Goal: Contribute content: Add original content to the website for others to see

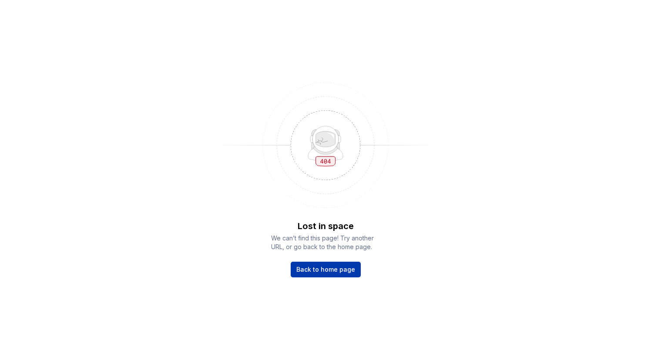
click at [331, 272] on span "Back to home page" at bounding box center [325, 270] width 59 height 9
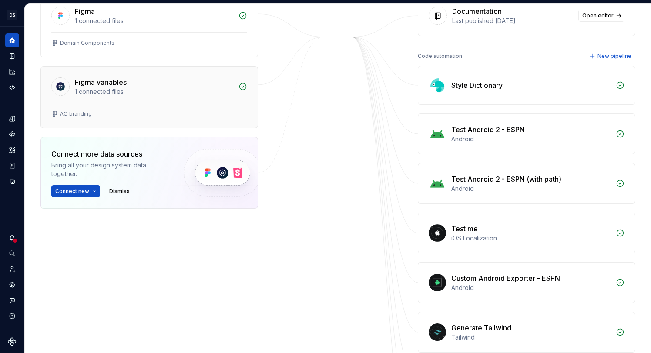
scroll to position [161, 0]
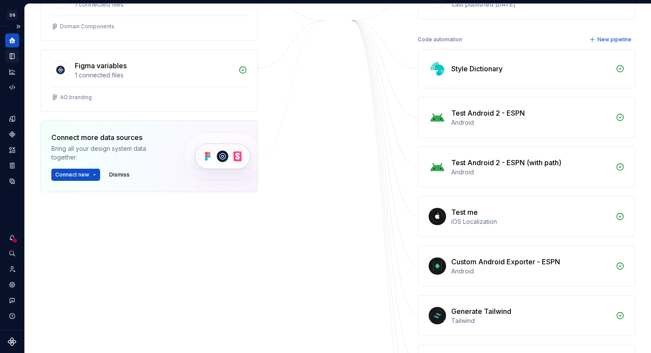
click at [14, 52] on icon "Documentation" at bounding box center [12, 56] width 8 height 8
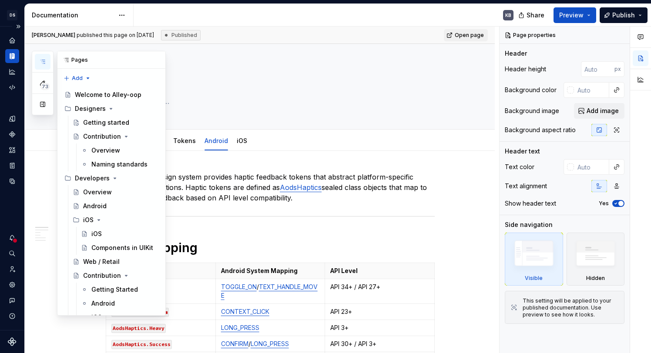
click at [45, 62] on icon "button" at bounding box center [42, 61] width 7 height 7
click at [104, 202] on div "Android" at bounding box center [95, 206] width 24 height 9
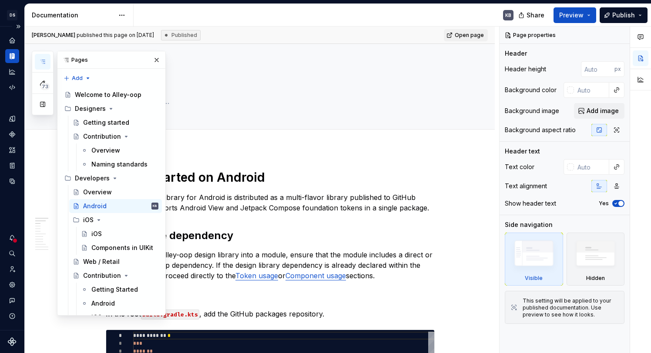
click at [340, 19] on div "KB" at bounding box center [327, 15] width 387 height 23
click at [159, 61] on button "button" at bounding box center [157, 60] width 12 height 12
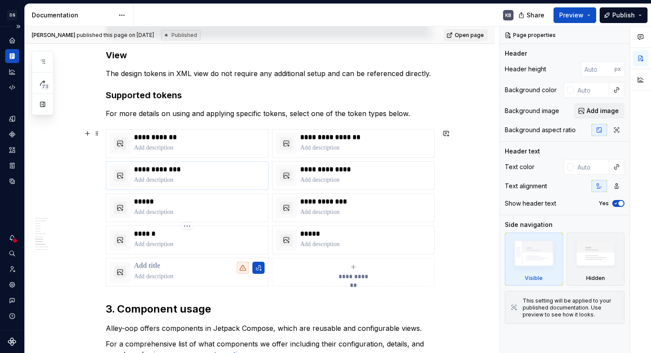
scroll to position [903, 0]
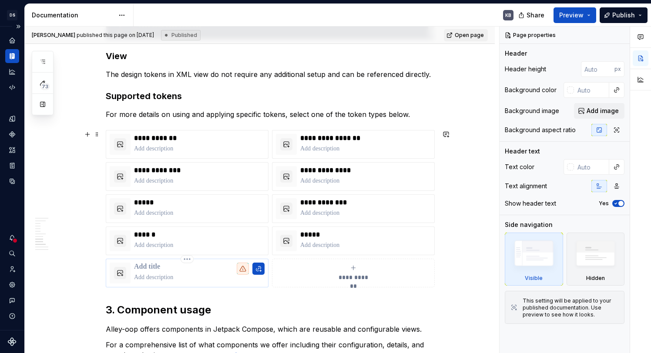
click at [151, 268] on p at bounding box center [199, 267] width 131 height 9
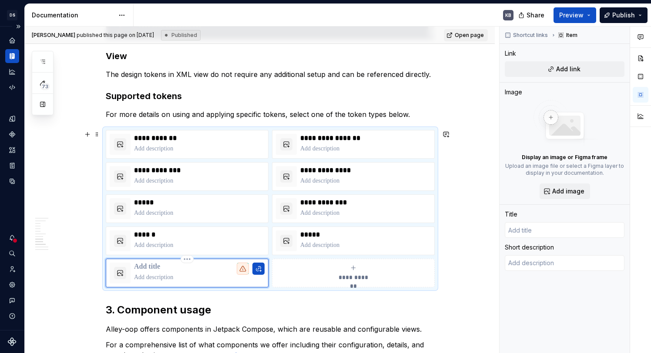
type textarea "*"
type input "H"
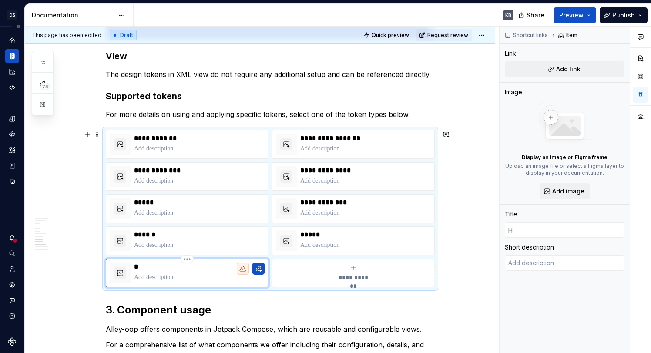
type textarea "*"
type input "Ha"
type textarea "*"
type input "Hap"
type textarea "*"
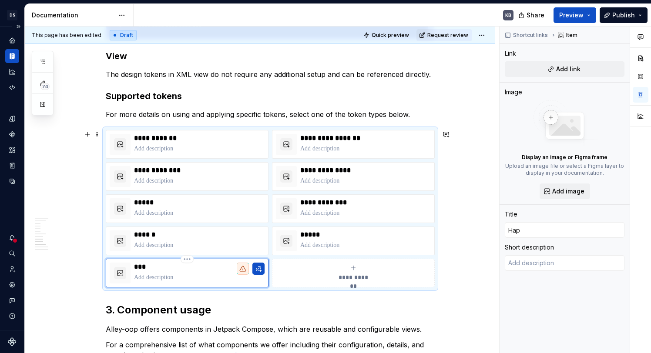
type input "Hapt"
type textarea "*"
type input "Hapti"
type textarea "*"
type input "Haptic"
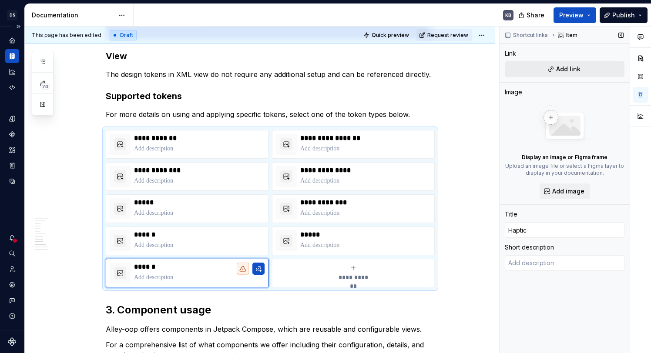
click at [565, 65] on span "Add link" at bounding box center [568, 69] width 24 height 9
type textarea "*"
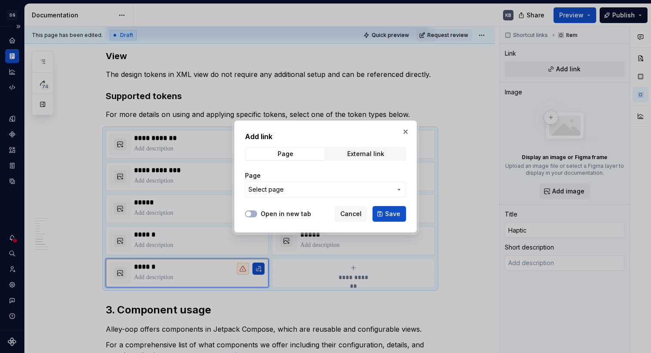
click at [271, 214] on label "Open in new tab" at bounding box center [286, 214] width 50 height 9
click at [257, 214] on button "Open in new tab" at bounding box center [251, 214] width 12 height 7
click at [280, 191] on span "Select page" at bounding box center [266, 189] width 35 height 9
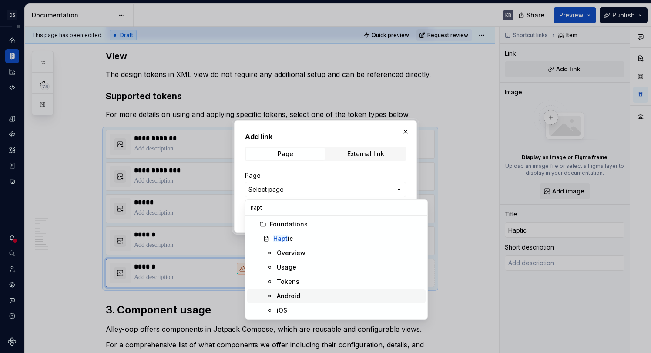
type input "hapt"
click at [314, 292] on div "Android" at bounding box center [349, 296] width 145 height 9
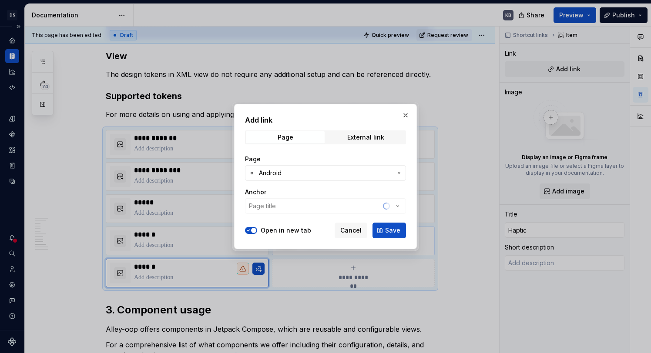
click at [387, 235] on span "Save" at bounding box center [392, 230] width 15 height 9
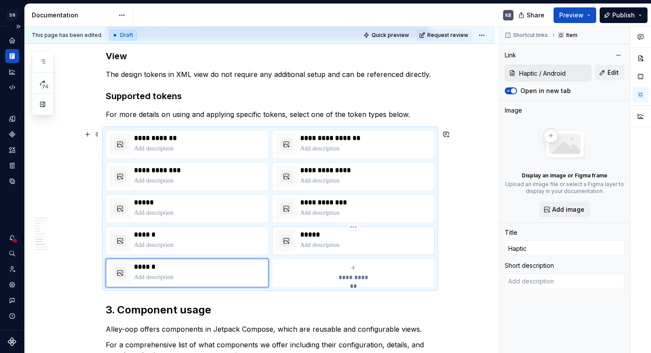
click at [322, 238] on p "*****" at bounding box center [365, 235] width 131 height 9
type textarea "*"
type input "Logos"
type input "Logos / Android"
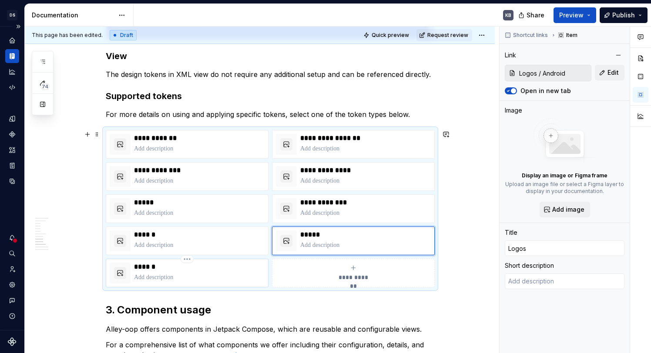
click at [215, 267] on p "******" at bounding box center [199, 267] width 131 height 9
type textarea "*"
type input "Haptic"
type input "Haptic / Android"
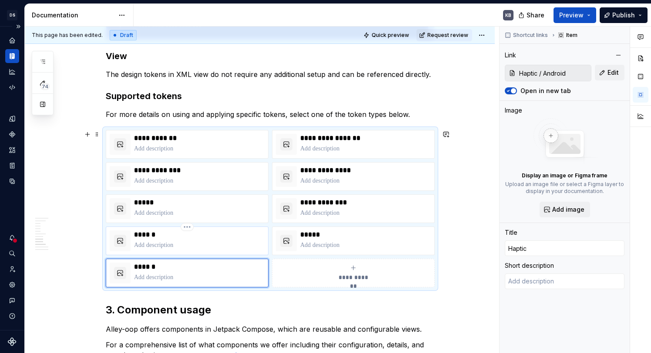
click at [185, 241] on p at bounding box center [199, 245] width 131 height 9
type textarea "*"
type input "Images"
type input "Images / Android"
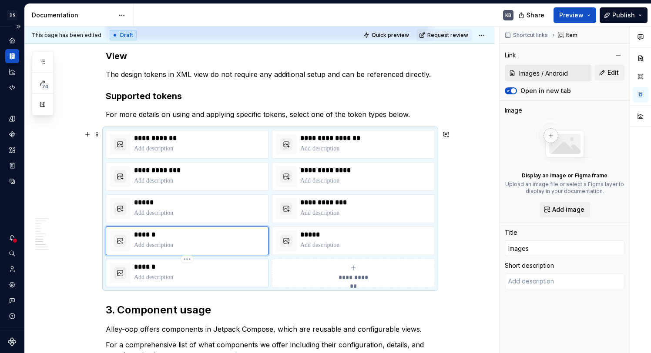
click at [185, 269] on p "******" at bounding box center [199, 267] width 131 height 9
type textarea "*"
type input "Haptic"
type input "Haptic / Android"
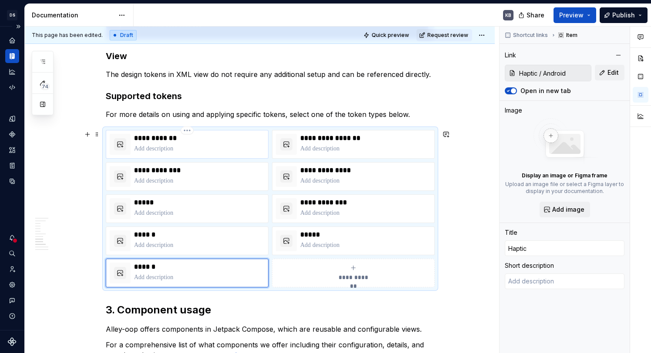
click at [199, 151] on p at bounding box center [199, 149] width 131 height 9
type textarea "*"
type input "Color tokens"
type input "Color / Android"
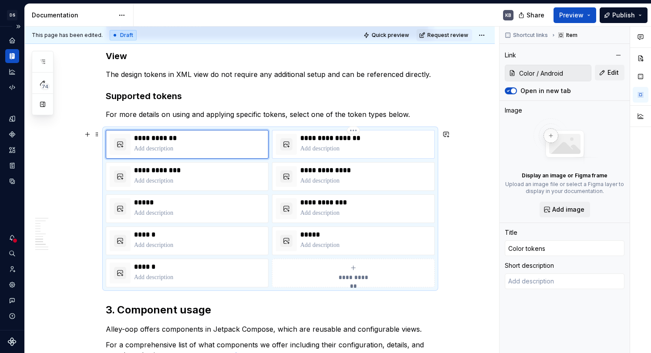
click at [330, 144] on div "**********" at bounding box center [365, 144] width 131 height 21
type textarea "*"
type input "Typography tokens"
type input "Typography / Android"
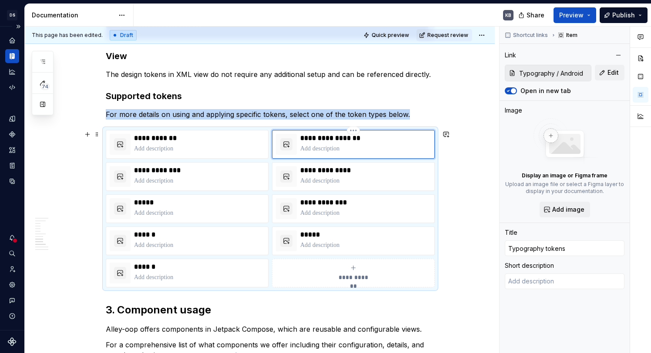
click at [328, 142] on p "**********" at bounding box center [365, 138] width 131 height 9
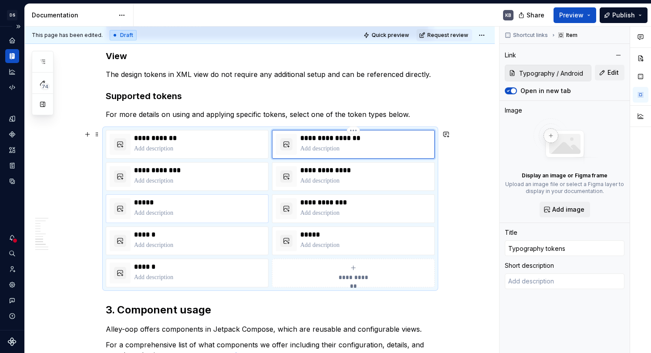
click at [172, 138] on p "**********" at bounding box center [199, 138] width 131 height 9
click at [211, 142] on p "**********" at bounding box center [199, 138] width 131 height 9
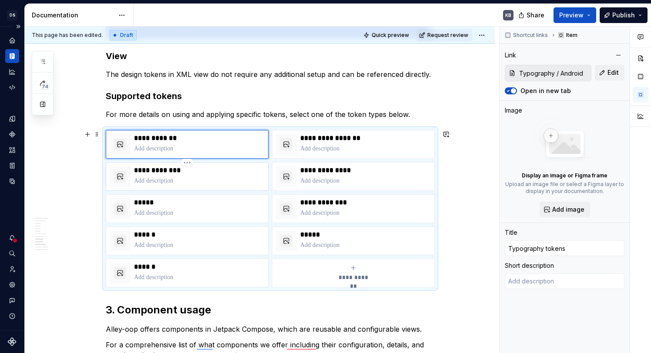
type textarea "*"
type input "Color tokens"
type input "Color / Android"
click at [162, 170] on p "**********" at bounding box center [199, 170] width 131 height 9
type textarea "*"
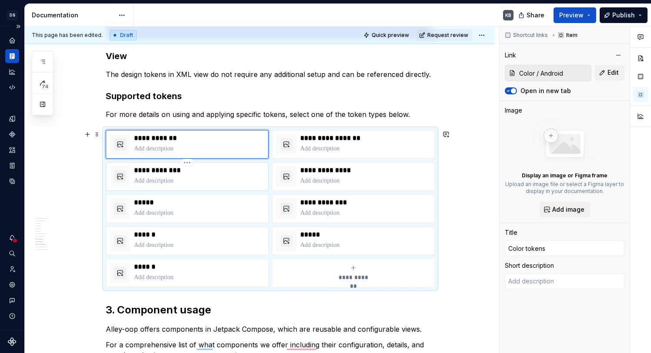
type input "Border tokens"
type input "Borders / Android"
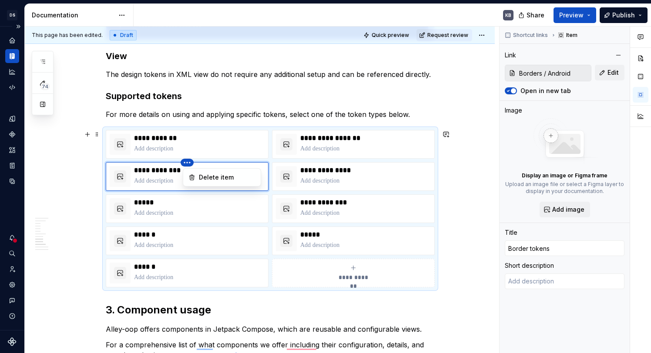
click at [180, 131] on html "[PERSON_NAME]-oop KB Dataset baseline Documentation KB Share Preview Publish 74…" at bounding box center [325, 176] width 651 height 353
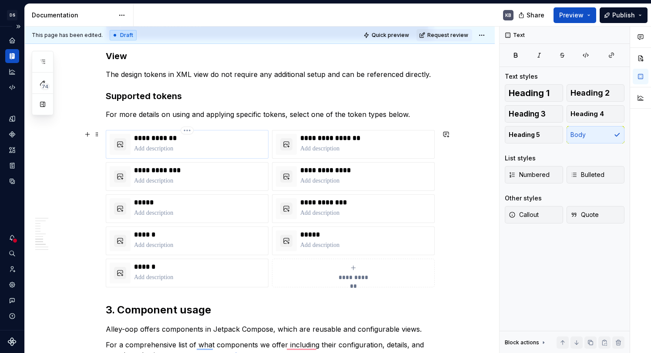
drag, startPoint x: 189, startPoint y: 163, endPoint x: 145, endPoint y: 145, distance: 47.3
click at [165, 140] on html "[PERSON_NAME]-oop KB Dataset baseline Documentation KB Share Preview Publish 74…" at bounding box center [325, 176] width 651 height 353
click at [154, 141] on p "**********" at bounding box center [199, 138] width 131 height 9
type textarea "*"
click at [154, 141] on p "**********" at bounding box center [199, 138] width 131 height 9
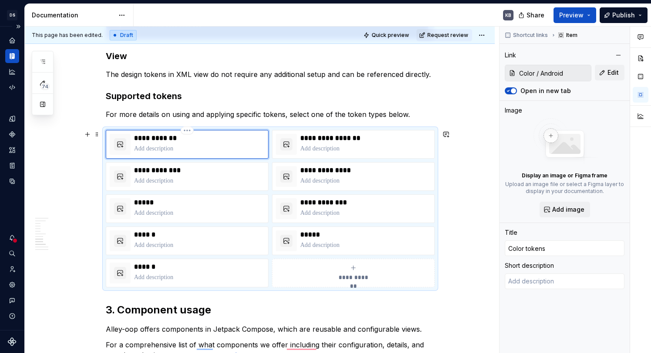
click at [166, 138] on p "**********" at bounding box center [199, 138] width 131 height 9
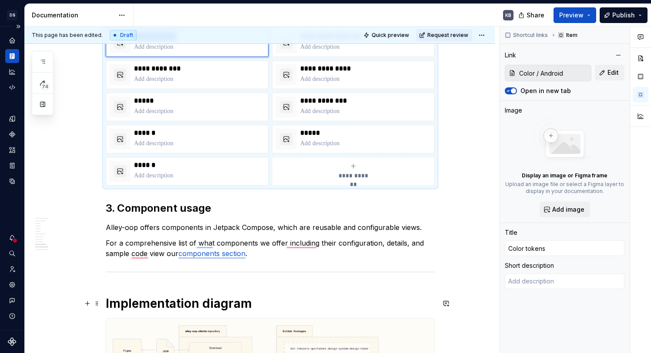
scroll to position [1047, 0]
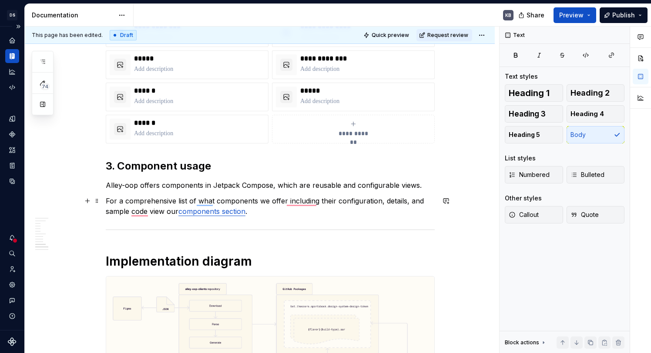
click at [173, 212] on p "For a comprehensive list of what components we offer including their configurat…" at bounding box center [270, 206] width 329 height 21
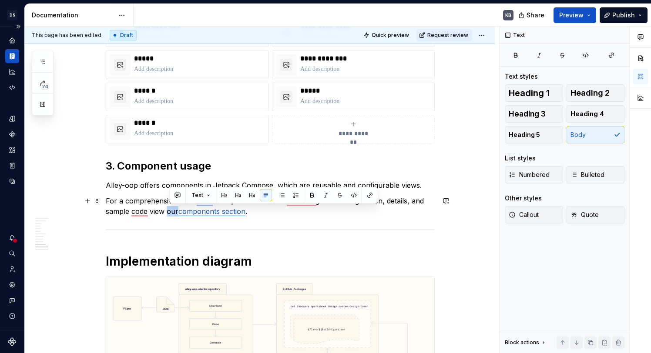
click at [174, 212] on p "For a comprehensive list of what components we offer including their configurat…" at bounding box center [270, 206] width 329 height 21
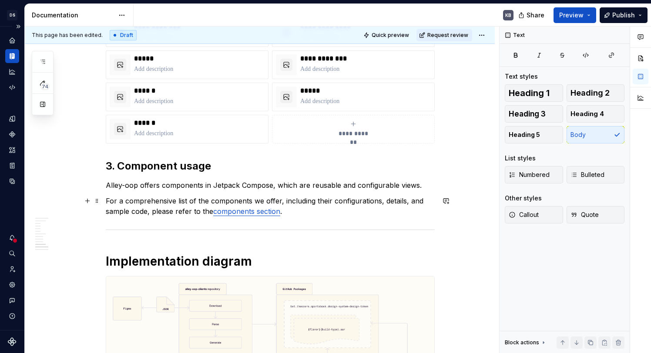
click at [259, 202] on p "For a comprehensive list of the components we offer, including their configurat…" at bounding box center [270, 206] width 329 height 21
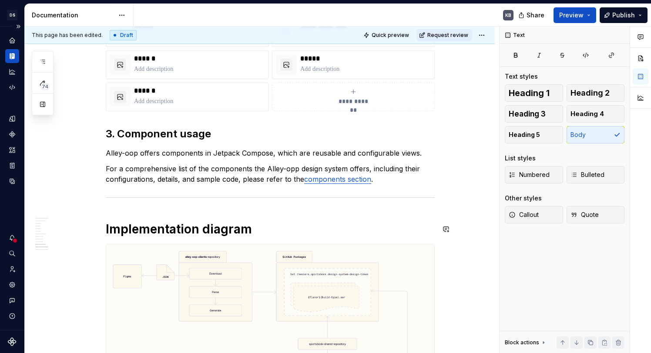
scroll to position [1086, 0]
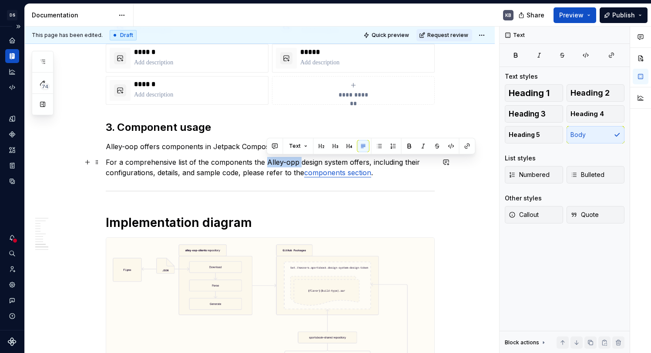
drag, startPoint x: 300, startPoint y: 163, endPoint x: 266, endPoint y: 163, distance: 34.0
click at [266, 163] on p "For a comprehensive list of the components the Alley-opp design system offers, …" at bounding box center [270, 167] width 329 height 21
click at [284, 165] on p "For a comprehensive list of the components the Alley-opp design system offers, …" at bounding box center [270, 167] width 329 height 21
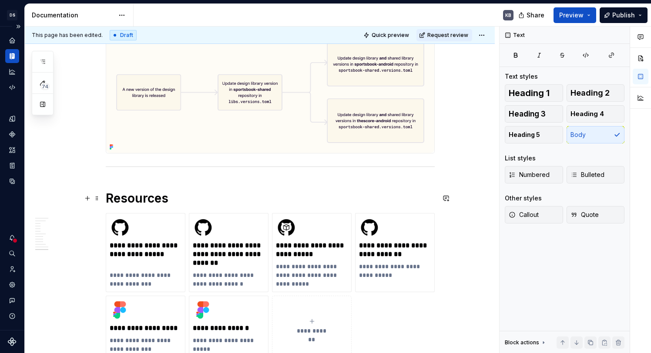
scroll to position [0, 0]
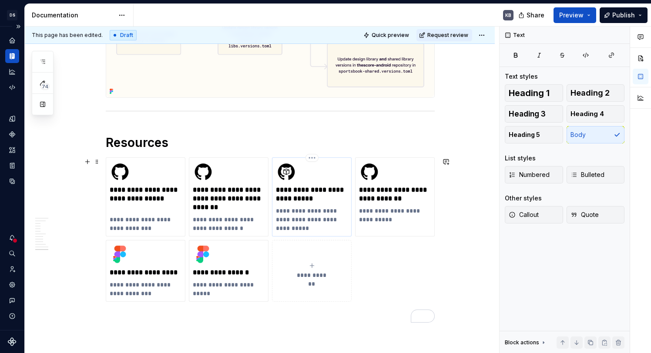
click at [321, 200] on p "**********" at bounding box center [312, 194] width 72 height 17
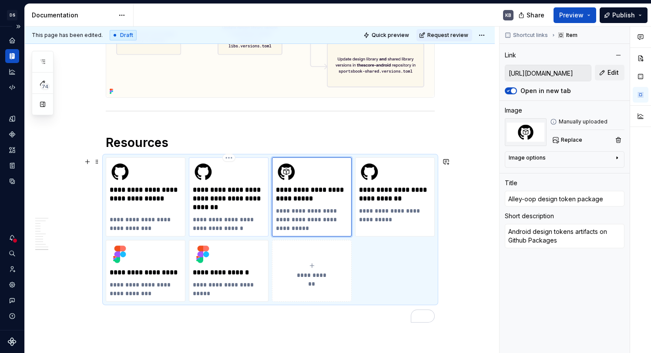
click at [263, 193] on p "**********" at bounding box center [229, 199] width 72 height 26
type textarea "*"
type input "[URL][DOMAIN_NAME]"
type input "alley-oop-clients/alley-oop-tooling/.../Android"
type textarea "Android design tokens autogenerators"
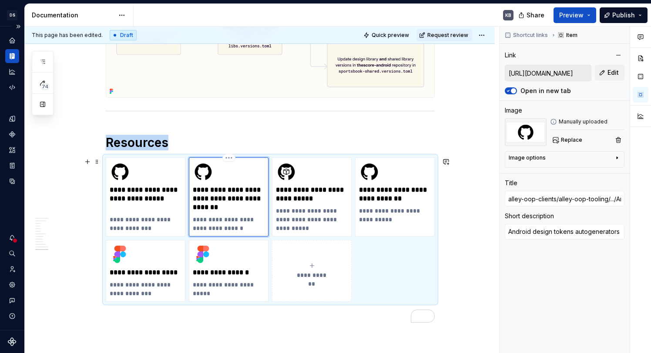
click at [258, 215] on div "**********" at bounding box center [229, 196] width 72 height 71
click at [178, 198] on p "**********" at bounding box center [146, 199] width 72 height 26
type textarea "*"
type input "[URL][DOMAIN_NAME]"
type input "alley-oop-clients/alley-oop-android"
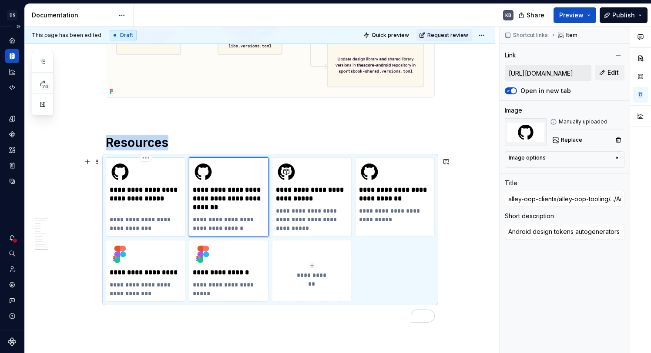
type textarea "Android design tokens source code"
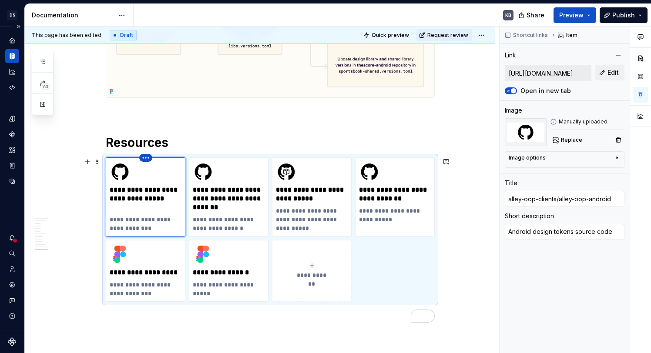
click at [148, 159] on html "[PERSON_NAME]-oop KB Dataset baseline Documentation KB Share Preview Publish 74…" at bounding box center [325, 176] width 651 height 353
click at [242, 198] on html "[PERSON_NAME]-oop KB Dataset baseline Documentation KB Share Preview Publish 74…" at bounding box center [325, 176] width 651 height 353
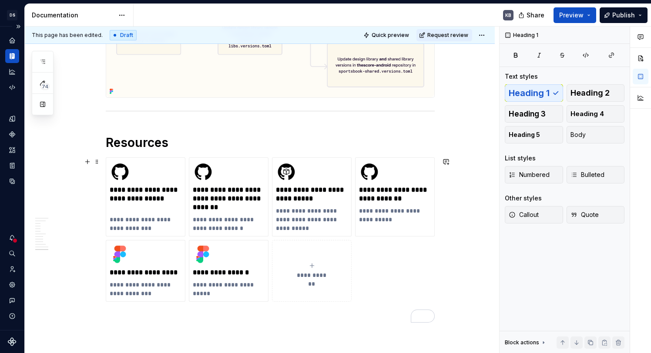
click at [311, 280] on span "**********" at bounding box center [312, 275] width 38 height 9
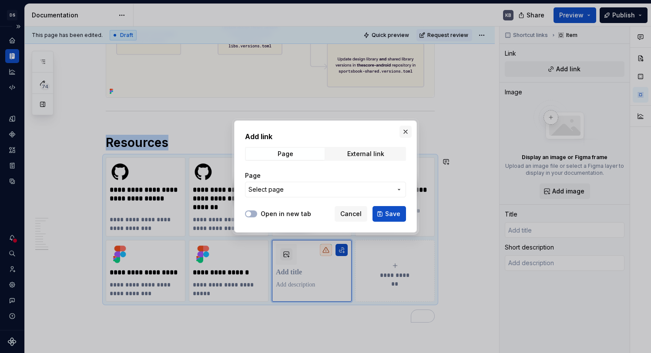
click at [407, 128] on button "button" at bounding box center [406, 132] width 12 height 12
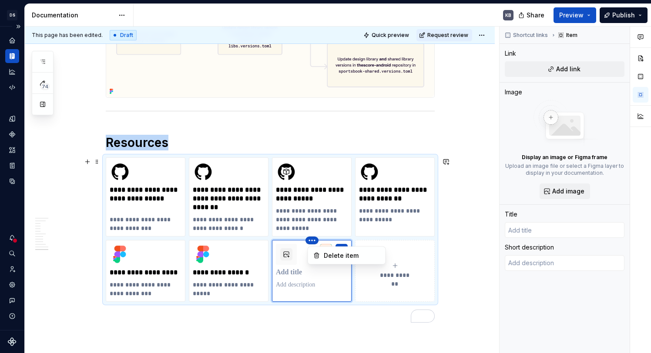
click at [260, 198] on html "[PERSON_NAME]-oop KB Dataset baseline Documentation KB Share Preview Publish 74…" at bounding box center [325, 176] width 651 height 353
click at [298, 273] on html "[PERSON_NAME]-oop KB Dataset baseline Documentation KB Share Preview Publish 74…" at bounding box center [325, 176] width 651 height 353
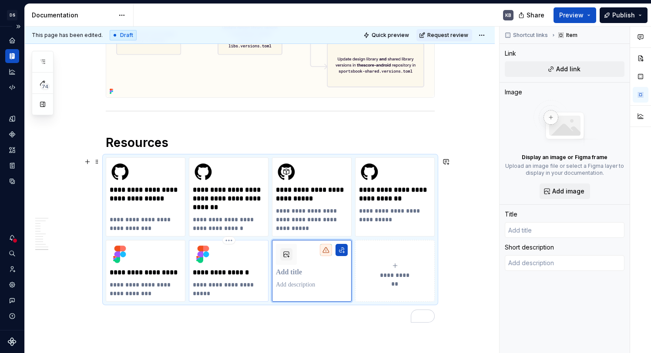
click at [247, 271] on p "**********" at bounding box center [229, 273] width 72 height 9
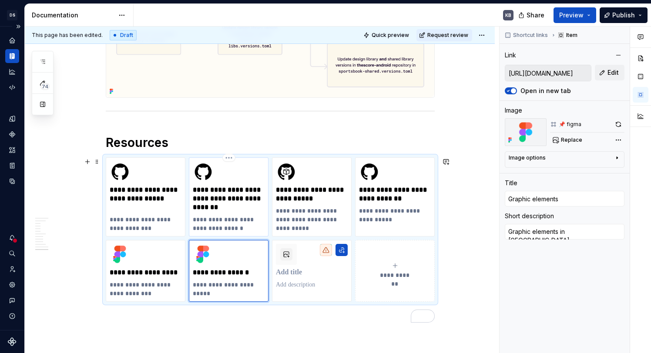
click at [230, 189] on p "**********" at bounding box center [229, 199] width 72 height 26
type textarea "*"
type input "alley-oop-clients/alley-oop-tooling/.../Android"
type textarea "Android design tokens autogenerators"
type input "[URL][DOMAIN_NAME]"
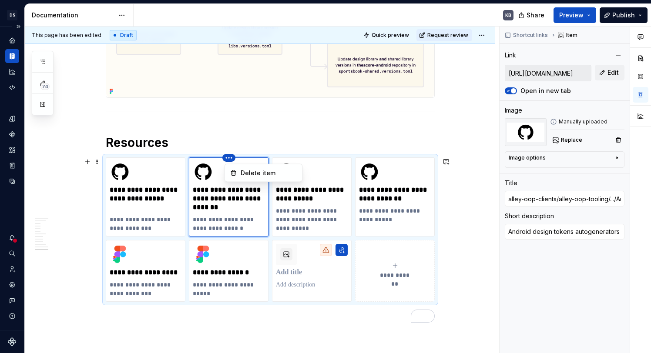
click at [245, 158] on html "[PERSON_NAME]-oop KB Dataset baseline Documentation KB Share Preview Publish 74…" at bounding box center [325, 176] width 651 height 353
click at [233, 157] on html "[PERSON_NAME]-oop KB Dataset baseline Documentation KB Share Preview Publish 74…" at bounding box center [325, 176] width 651 height 353
drag, startPoint x: 232, startPoint y: 158, endPoint x: 242, endPoint y: 272, distance: 115.3
click at [229, 254] on html "[PERSON_NAME]-oop KB Dataset baseline Documentation KB Share Preview Publish 74…" at bounding box center [325, 176] width 651 height 353
click at [242, 272] on html "[PERSON_NAME]-oop KB Dataset baseline Documentation KB Share Preview Publish 74…" at bounding box center [325, 176] width 651 height 353
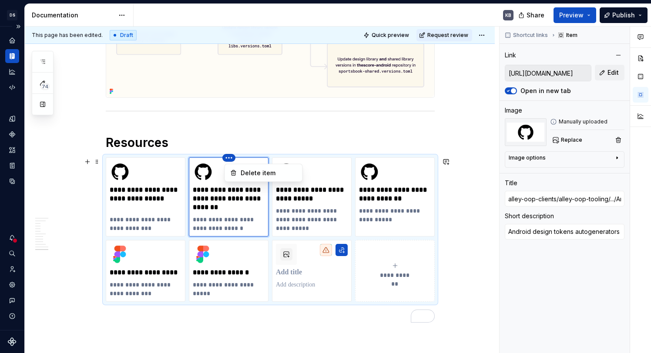
click at [231, 160] on html "[PERSON_NAME]-oop KB Dataset baseline Documentation KB Share Preview Publish 74…" at bounding box center [325, 176] width 651 height 353
click at [332, 264] on html "[PERSON_NAME]-oop KB Dataset baseline Documentation KB Share Preview Publish 74…" at bounding box center [325, 176] width 651 height 353
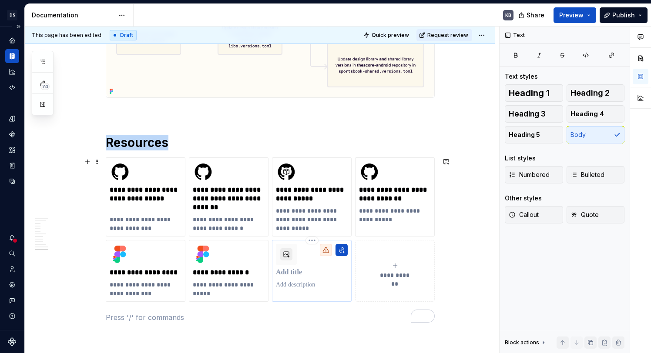
click at [286, 255] on button "To enrich screen reader interactions, please activate Accessibility in Grammarl…" at bounding box center [286, 255] width 12 height 12
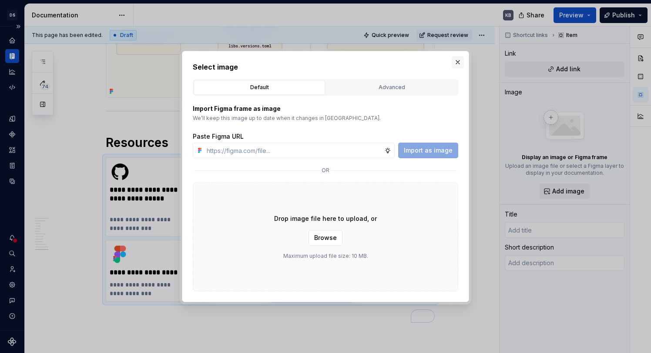
click at [457, 60] on button "button" at bounding box center [458, 62] width 12 height 12
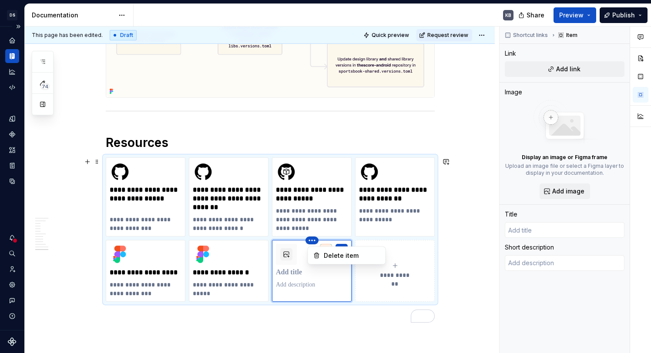
click at [256, 243] on html "[PERSON_NAME]-oop KB Dataset baseline Documentation KB Share Preview Publish 74…" at bounding box center [325, 176] width 651 height 353
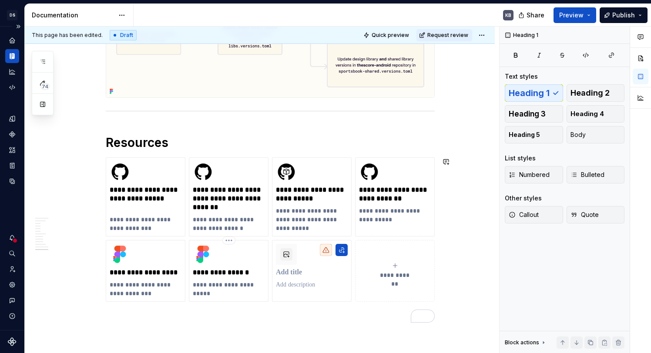
click at [231, 250] on html "[PERSON_NAME]-oop KB Dataset baseline Documentation KB Share Preview Publish 74…" at bounding box center [325, 176] width 651 height 353
click at [233, 241] on html "[PERSON_NAME]-oop KB Dataset baseline Documentation KB Share Preview Publish 74…" at bounding box center [325, 176] width 651 height 353
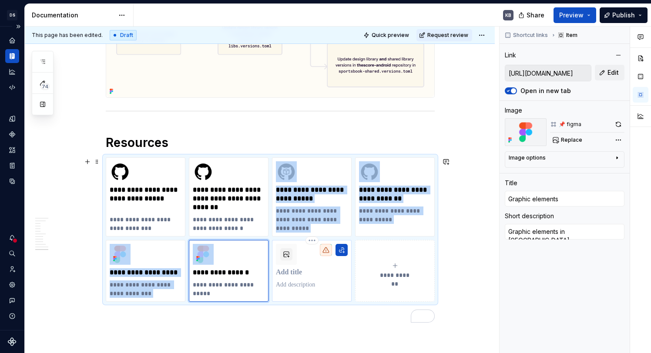
drag, startPoint x: 229, startPoint y: 241, endPoint x: 297, endPoint y: 252, distance: 68.8
click at [351, 240] on html "[PERSON_NAME]-oop KB Dataset baseline Documentation KB Share Preview Publish 74…" at bounding box center [325, 176] width 651 height 353
click at [313, 242] on html "[PERSON_NAME]-oop KB Dataset baseline Documentation KB Share Preview Publish 74…" at bounding box center [325, 176] width 651 height 353
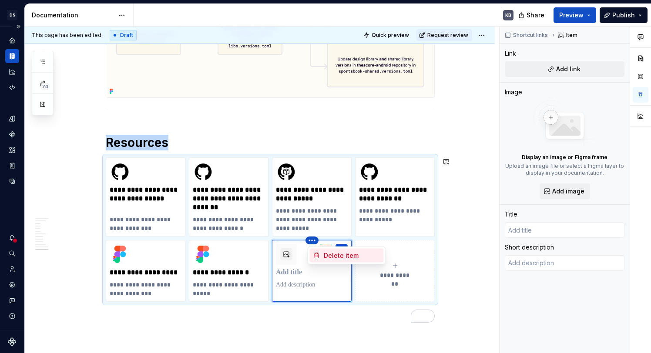
click at [346, 259] on div "Delete item" at bounding box center [352, 256] width 57 height 9
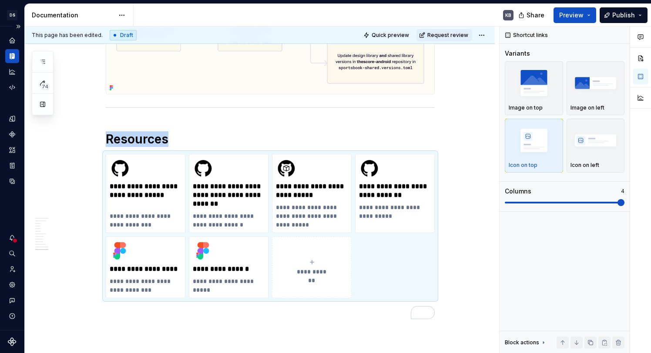
scroll to position [1605, 0]
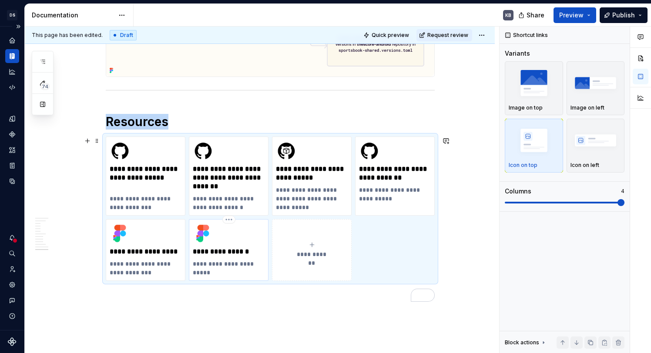
click at [232, 246] on div "**********" at bounding box center [229, 250] width 72 height 54
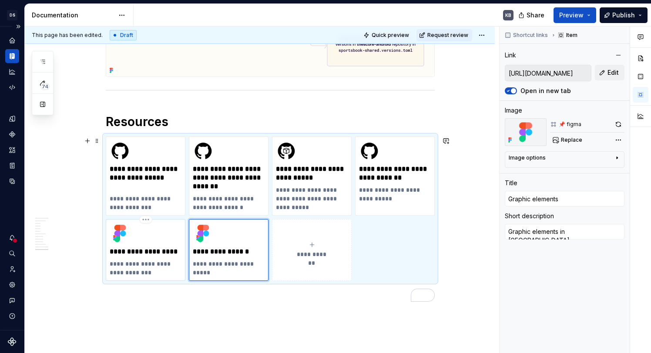
type textarea "*"
type input "[URL][DOMAIN_NAME]"
type input "Foundations library"
type textarea "Foundation design tokens in [GEOGRAPHIC_DATA]"
click at [135, 245] on div "**********" at bounding box center [146, 250] width 72 height 54
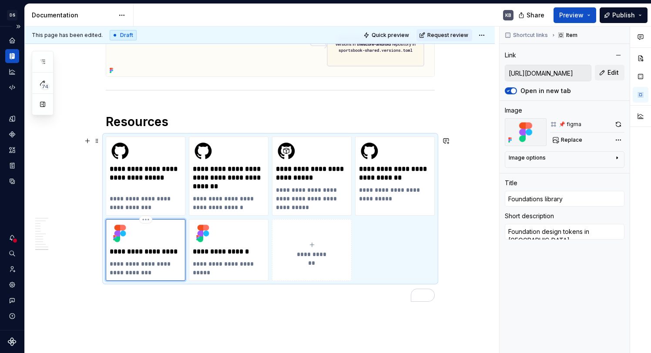
click at [146, 249] on p "**********" at bounding box center [146, 252] width 72 height 9
click at [146, 221] on html "[PERSON_NAME]-oop KB Dataset baseline Documentation KB Share Preview Publish 74…" at bounding box center [325, 176] width 651 height 353
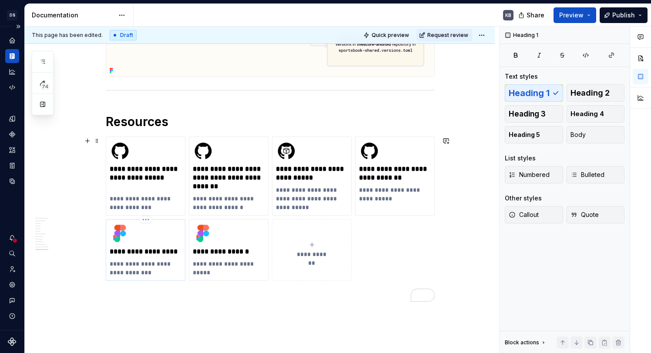
click at [152, 263] on html "[PERSON_NAME]-oop KB Dataset baseline Documentation KB Share Preview Publish 74…" at bounding box center [325, 176] width 651 height 353
click at [337, 225] on button "**********" at bounding box center [312, 250] width 80 height 62
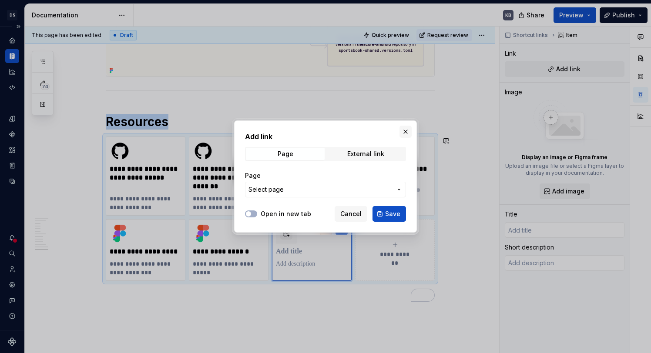
click at [404, 131] on button "button" at bounding box center [406, 132] width 12 height 12
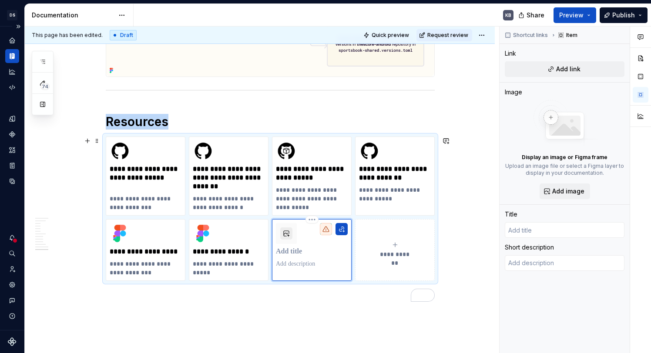
click at [291, 235] on button "To enrich screen reader interactions, please activate Accessibility in Grammarl…" at bounding box center [286, 234] width 12 height 12
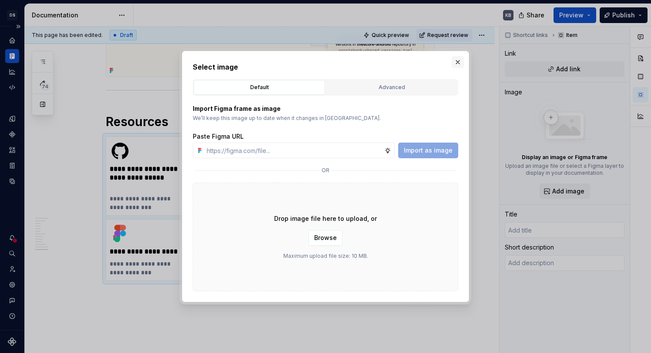
click at [461, 61] on button "button" at bounding box center [458, 62] width 12 height 12
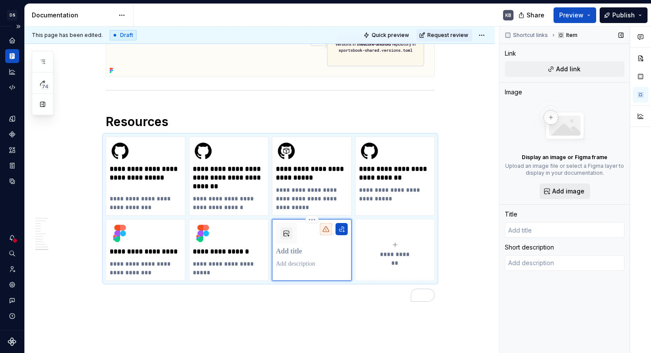
click at [570, 194] on span "Add image" at bounding box center [568, 191] width 32 height 9
type textarea "*"
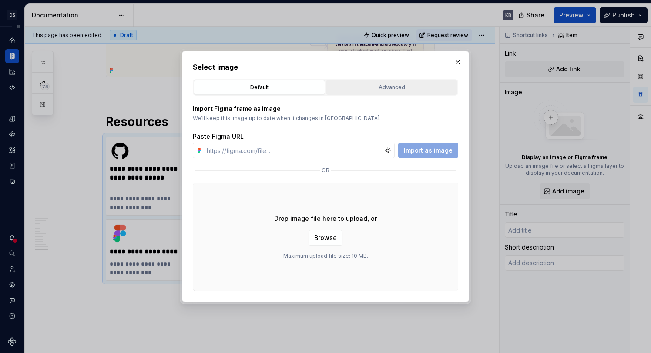
click at [392, 87] on div "Advanced" at bounding box center [391, 87] width 125 height 9
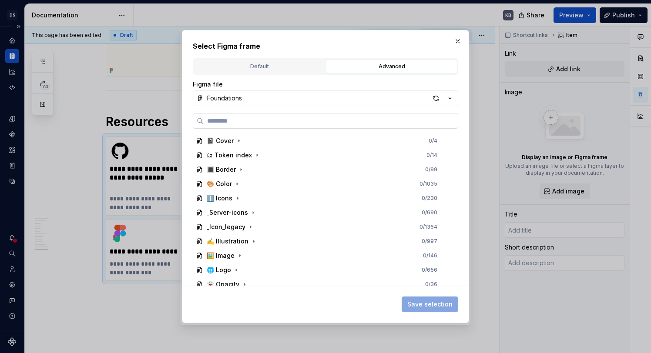
click at [279, 123] on input "search" at bounding box center [331, 121] width 254 height 9
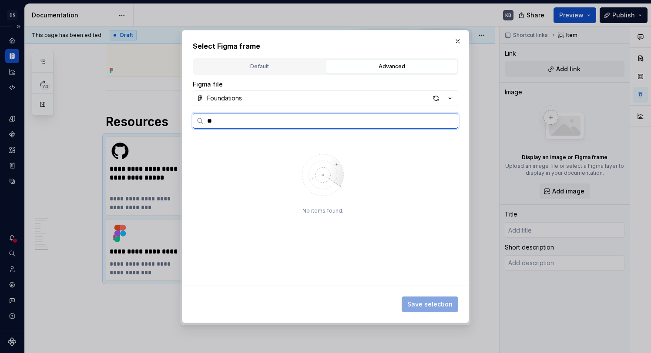
type input "*"
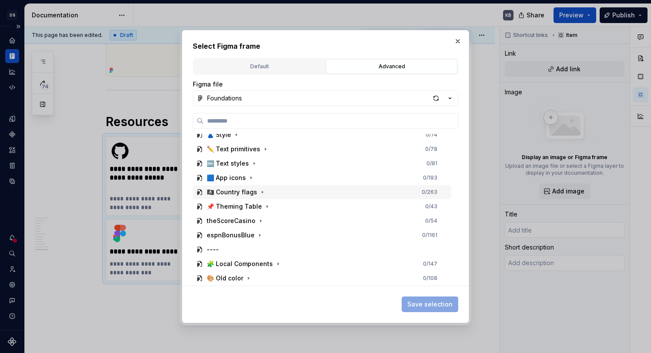
scroll to position [0, 0]
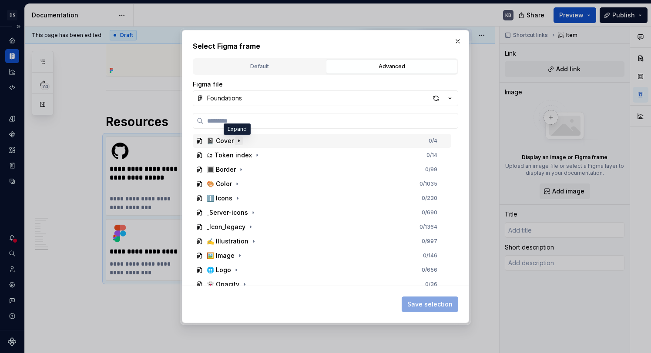
click at [236, 139] on icon "button" at bounding box center [238, 141] width 7 height 7
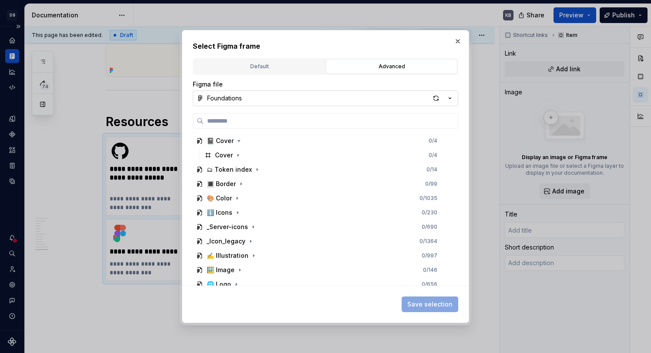
click at [448, 96] on icon "button" at bounding box center [450, 98] width 9 height 9
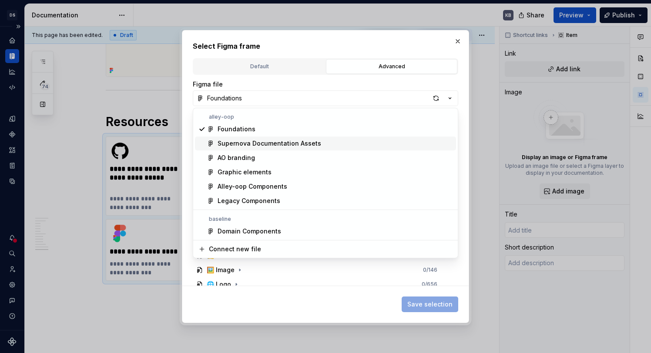
click at [358, 140] on div "Supernova Documentation Assets" at bounding box center [335, 143] width 235 height 9
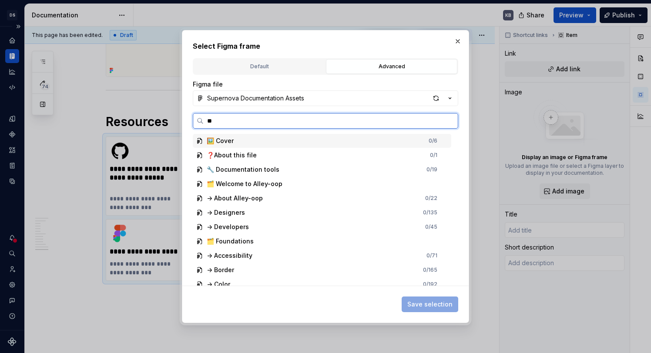
type input "***"
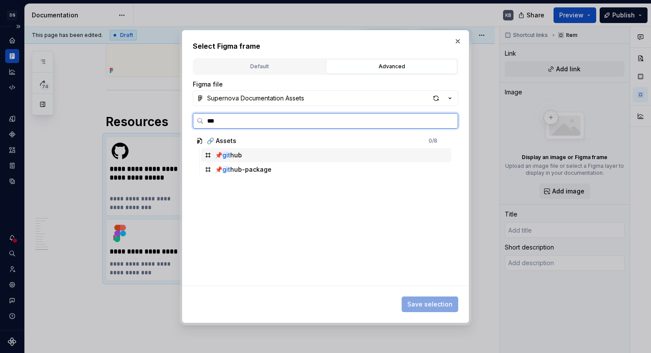
click at [246, 153] on div "📌 git hub" at bounding box center [326, 155] width 250 height 14
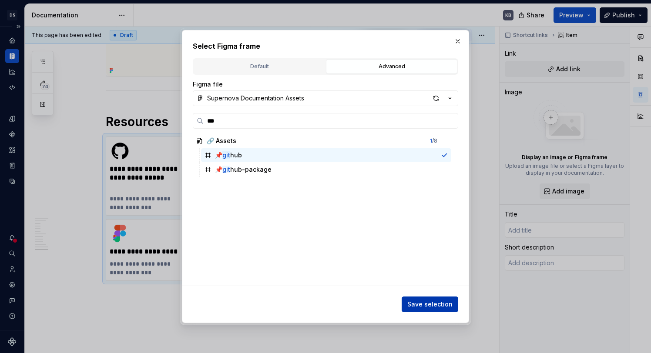
click at [434, 306] on span "Save selection" at bounding box center [429, 304] width 45 height 9
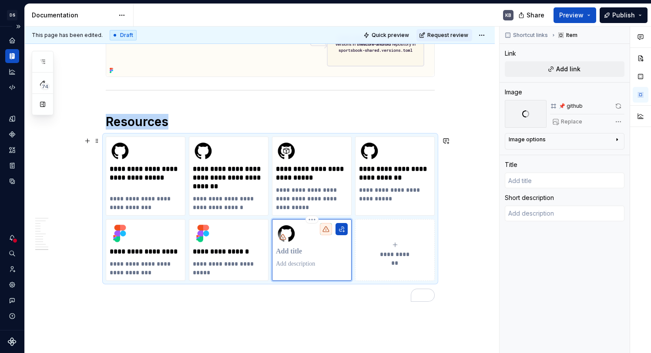
click at [297, 251] on p "To enrich screen reader interactions, please activate Accessibility in Grammarl…" at bounding box center [312, 252] width 72 height 9
type textarea "*"
type input "alley-oop-clients/alley-oop-tooling/.../Android"
type textarea "Android design tokens autogenerators"
click at [205, 157] on img "To enrich screen reader interactions, please activate Accessibility in Grammarl…" at bounding box center [203, 151] width 21 height 21
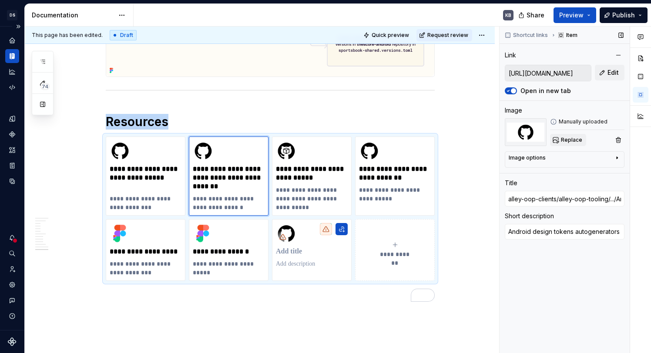
click at [567, 138] on span "Replace" at bounding box center [571, 140] width 21 height 7
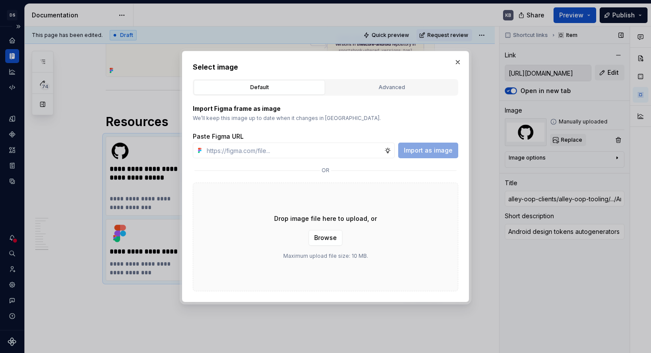
type textarea "*"
click at [399, 91] on div "Advanced" at bounding box center [391, 87] width 125 height 9
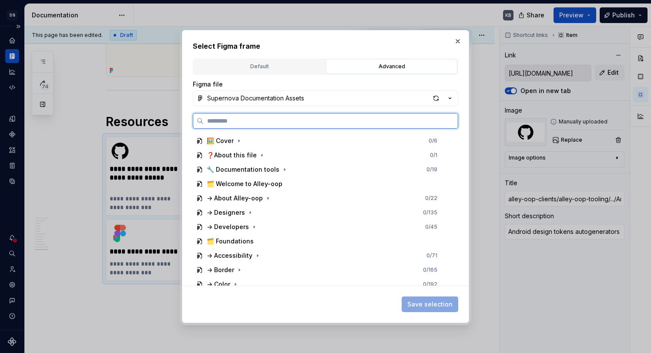
click at [284, 118] on input "search" at bounding box center [331, 121] width 254 height 9
type input "***"
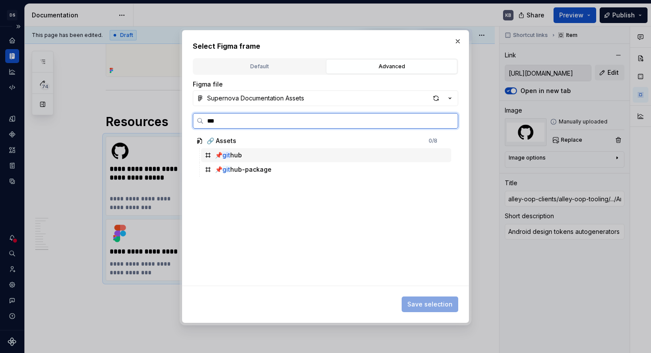
click at [272, 153] on div "📌 git hub" at bounding box center [326, 155] width 250 height 14
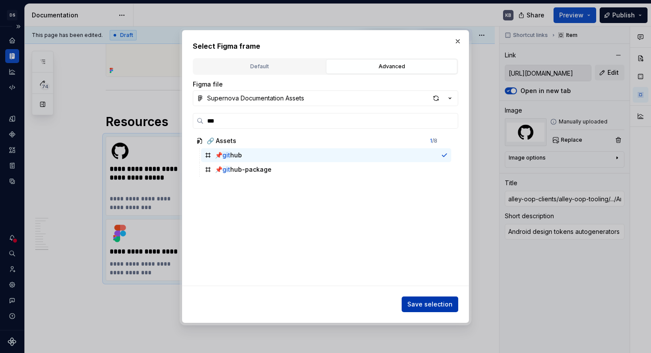
click at [423, 301] on span "Save selection" at bounding box center [429, 304] width 45 height 9
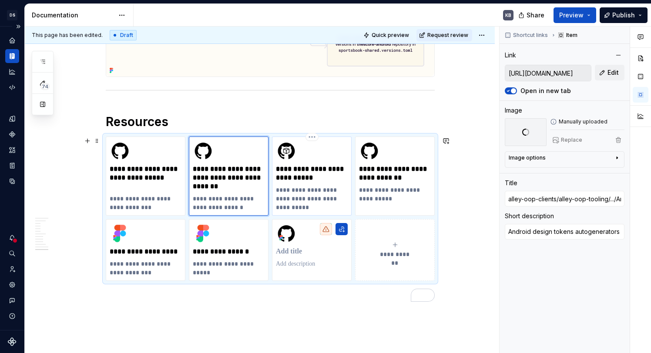
click at [298, 171] on p "**********" at bounding box center [312, 173] width 72 height 17
type textarea "*"
type input "Alley-oop design token package"
type textarea "Android design tokens artifacts on Github Packages"
type input "[URL][DOMAIN_NAME]"
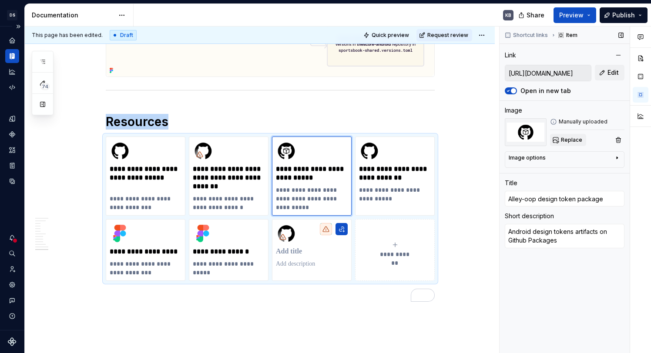
click at [572, 134] on button "Replace" at bounding box center [568, 140] width 36 height 12
type textarea "*"
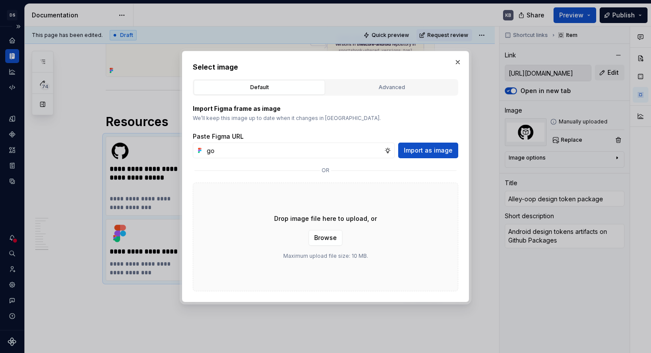
type input "g"
click at [383, 94] on button "Advanced" at bounding box center [391, 87] width 131 height 15
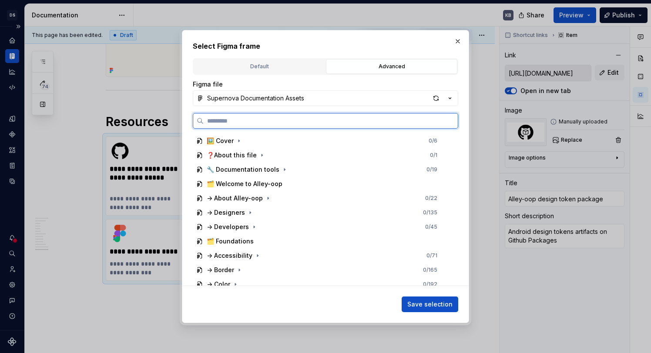
click at [319, 119] on input "search" at bounding box center [331, 121] width 254 height 9
type input "******"
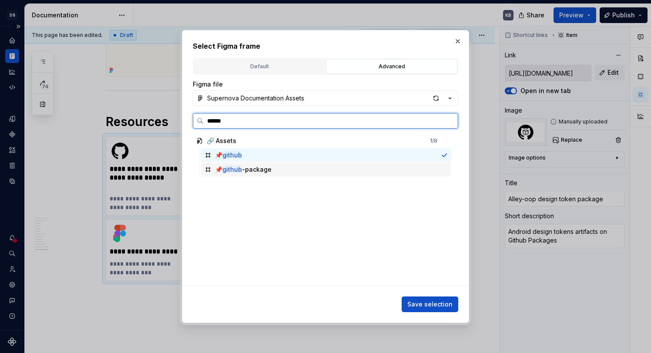
click at [266, 173] on div "📌 github -package" at bounding box center [243, 169] width 57 height 9
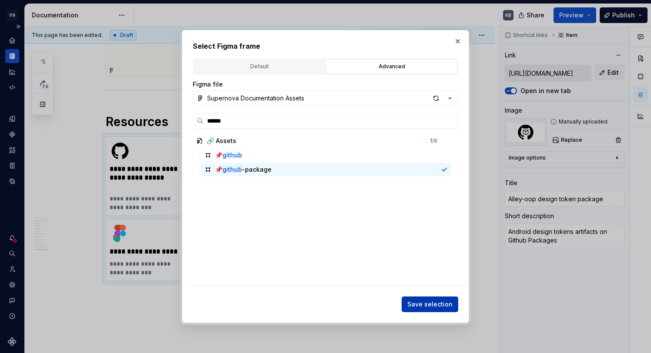
click at [437, 309] on button "Save selection" at bounding box center [430, 305] width 57 height 16
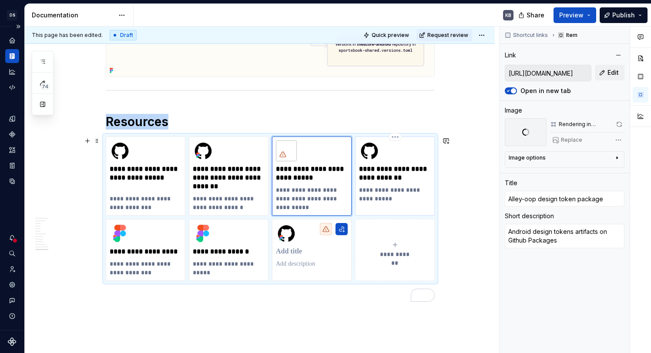
type textarea "*"
type input "Alley-oop design tokens releases"
type textarea "Design tokens release versions"
type input "[URL][DOMAIN_NAME]"
click at [379, 151] on img "To enrich screen reader interactions, please activate Accessibility in Grammarl…" at bounding box center [369, 151] width 21 height 21
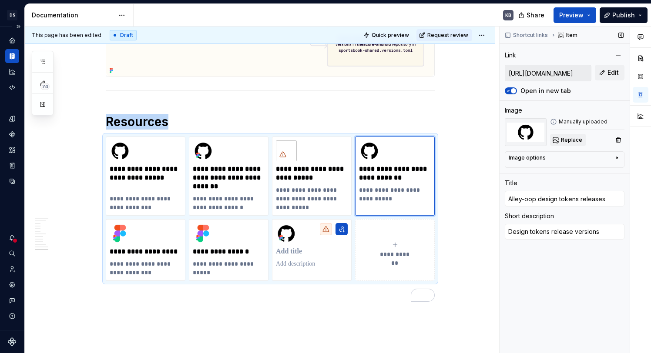
click at [579, 141] on span "Replace" at bounding box center [571, 140] width 21 height 7
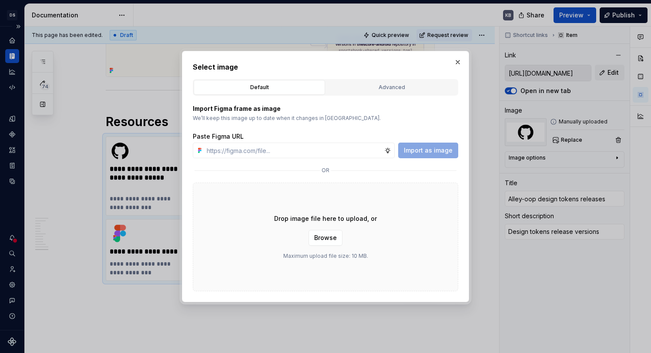
type textarea "*"
type input "git"
click at [404, 81] on button "Advanced" at bounding box center [391, 87] width 131 height 15
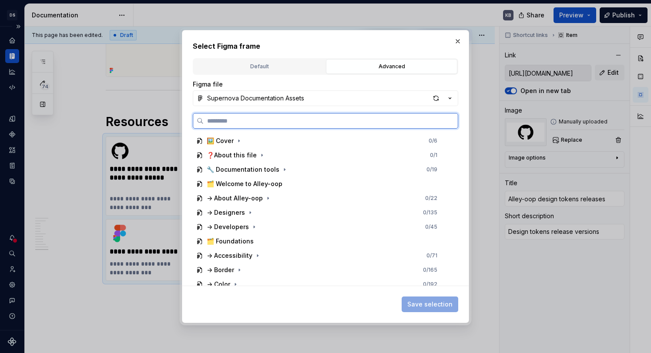
click at [323, 121] on input "search" at bounding box center [331, 121] width 254 height 9
type input "***"
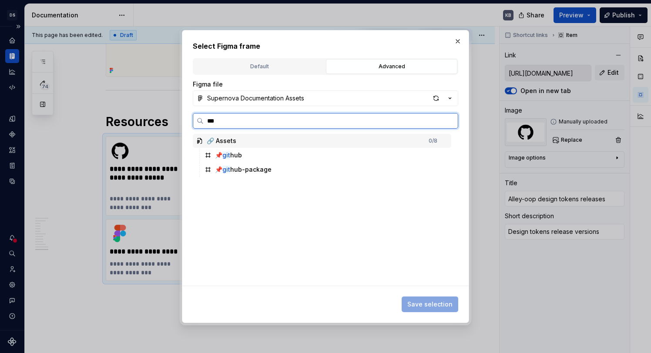
scroll to position [0, 2]
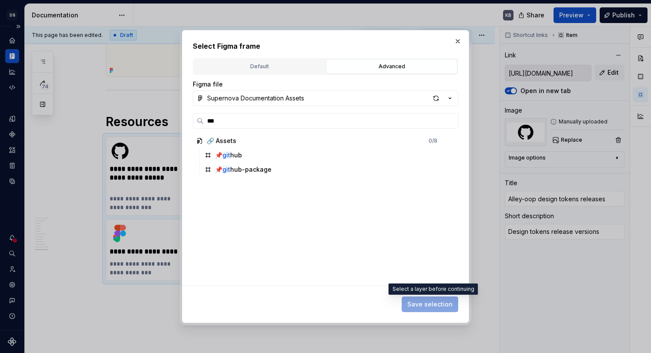
drag, startPoint x: 437, startPoint y: 306, endPoint x: 272, endPoint y: 154, distance: 223.9
click at [436, 306] on span "Save selection" at bounding box center [430, 305] width 57 height 16
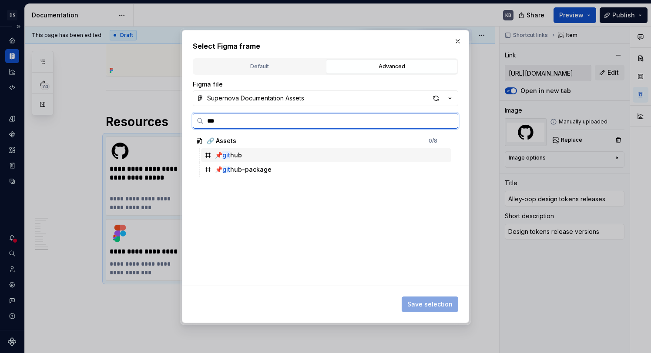
click at [251, 154] on div "📌 git hub" at bounding box center [326, 155] width 250 height 14
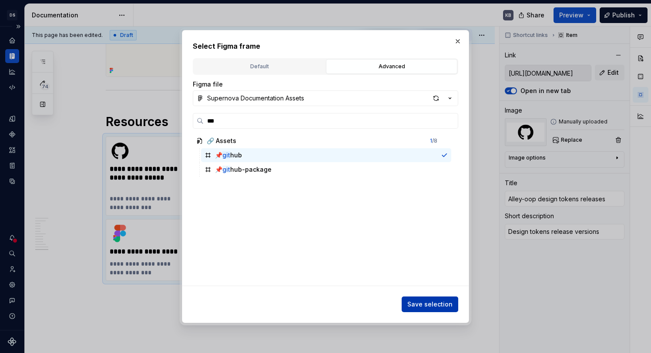
click at [434, 300] on button "Save selection" at bounding box center [430, 305] width 57 height 16
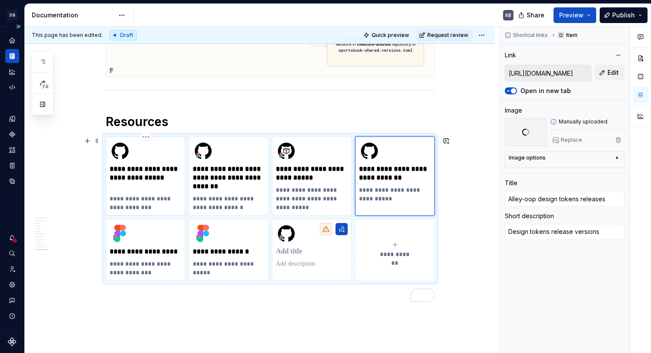
click at [117, 168] on p "**********" at bounding box center [146, 178] width 72 height 26
type textarea "*"
type input "alley-oop-clients/alley-oop-android"
type textarea "Android design tokens source code"
type input "[URL][DOMAIN_NAME]"
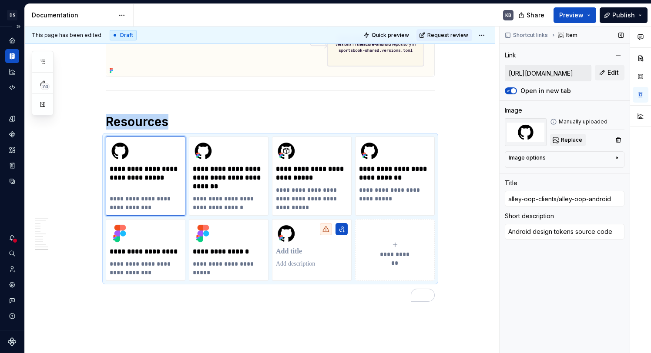
click at [569, 136] on button "Replace" at bounding box center [568, 140] width 36 height 12
type textarea "*"
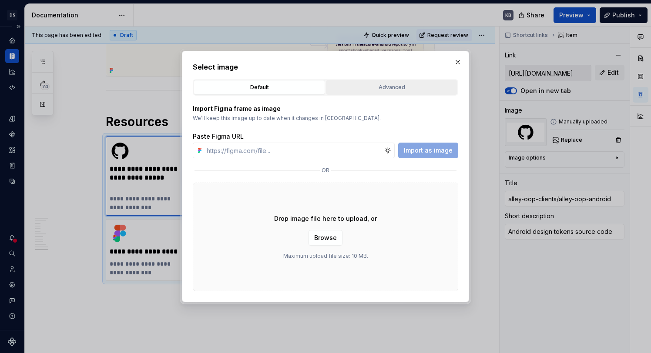
click at [407, 89] on div "Advanced" at bounding box center [391, 87] width 125 height 9
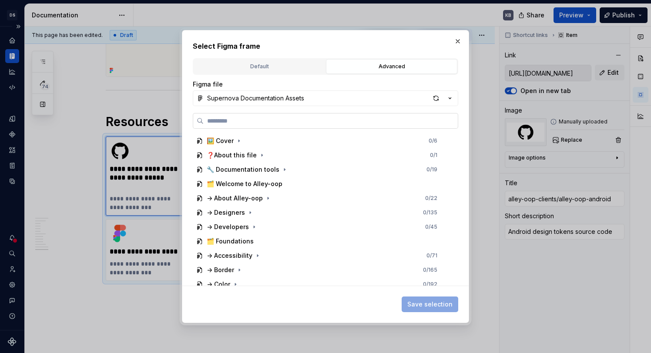
click at [323, 114] on label at bounding box center [326, 121] width 266 height 16
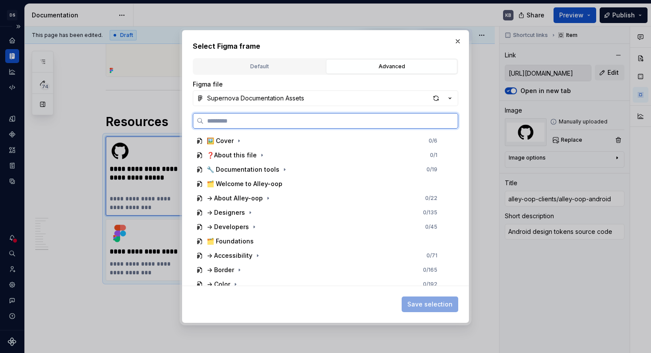
click at [323, 117] on input "search" at bounding box center [331, 121] width 254 height 9
type input "***"
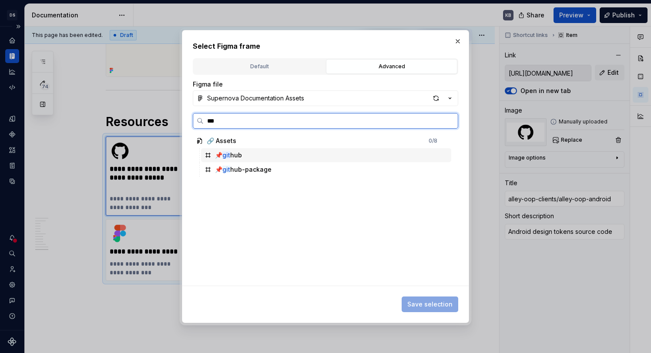
click at [287, 150] on div "📌 git hub" at bounding box center [326, 155] width 250 height 14
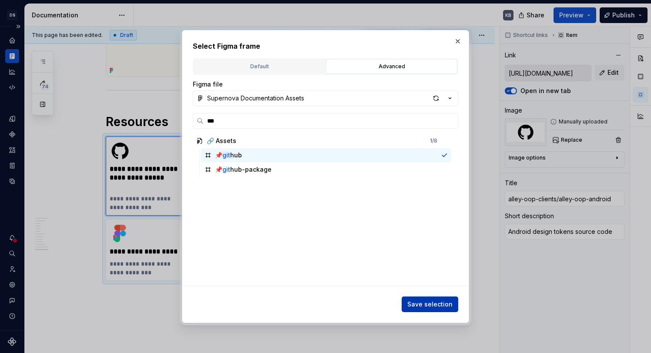
click at [435, 304] on span "Save selection" at bounding box center [429, 304] width 45 height 9
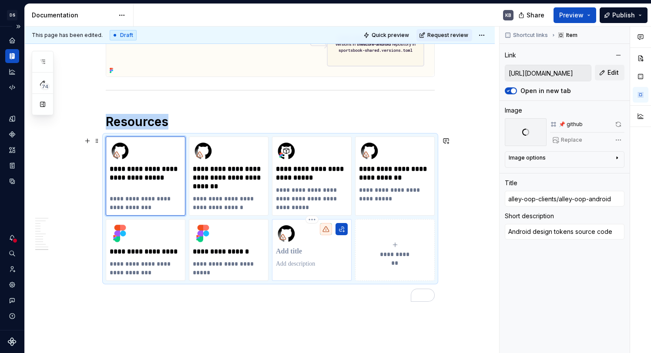
click at [300, 252] on p "To enrich screen reader interactions, please activate Accessibility in Grammarl…" at bounding box center [312, 252] width 72 height 9
type textarea "*"
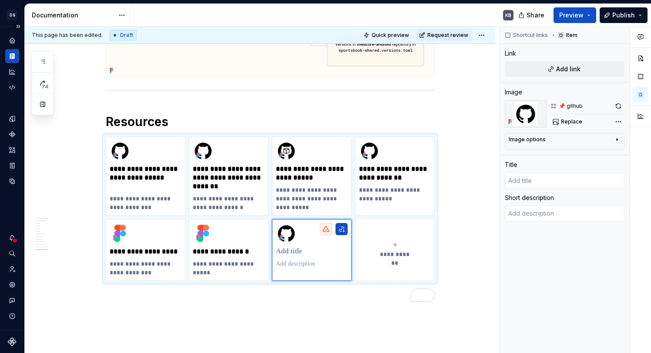
type textarea "*"
